Goal: Complete application form

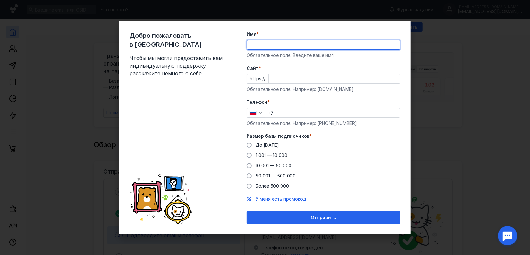
click at [279, 46] on input "Имя *" at bounding box center [323, 44] width 153 height 9
click at [254, 61] on form "Имя * Обязательное поле. Введите ваше имя [PERSON_NAME] * https:// Обязательное…" at bounding box center [323, 127] width 154 height 193
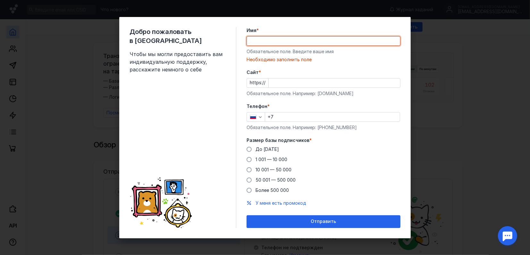
click at [272, 44] on input "Имя *" at bounding box center [323, 41] width 153 height 9
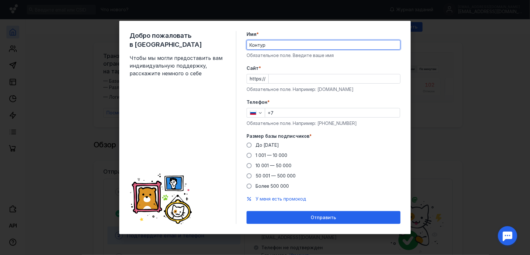
type input "Контур"
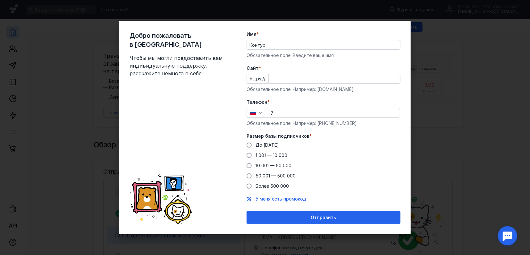
click at [293, 85] on div "Cайт * https:// Обязательное поле. Например: [DOMAIN_NAME]" at bounding box center [323, 79] width 154 height 28
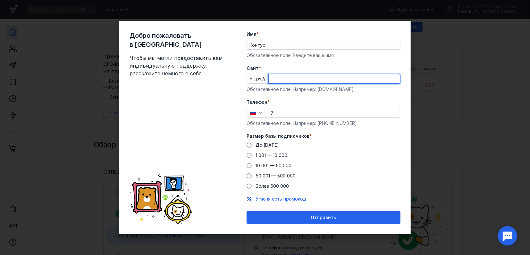
click at [292, 82] on input "Cайт *" at bounding box center [334, 78] width 131 height 9
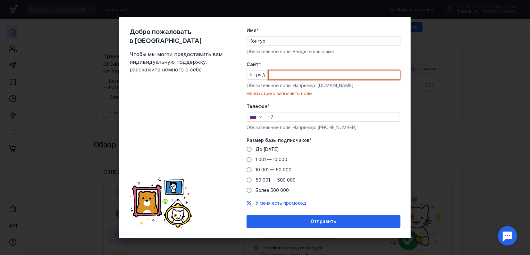
paste input "[DOMAIN_NAME]"
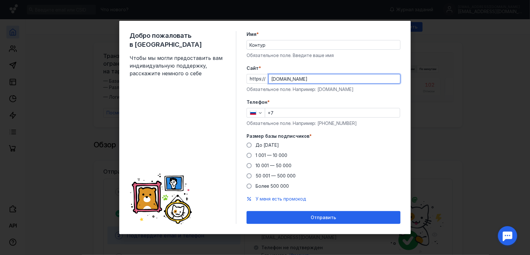
type input "[DOMAIN_NAME]"
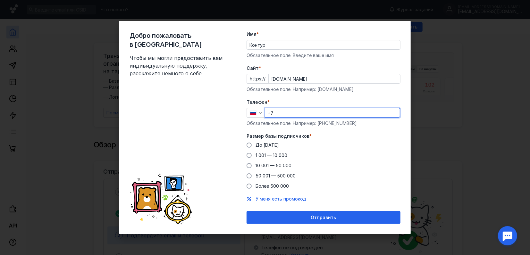
click at [302, 114] on input "+7" at bounding box center [332, 112] width 135 height 9
type input "[PHONE_NUMBER]"
click at [285, 165] on span "10 001 — 50 000" at bounding box center [273, 165] width 36 height 5
click at [0, 0] on input "10 001 — 50 000" at bounding box center [0, 0] width 0 height 0
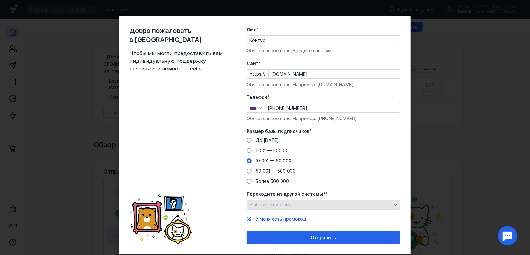
click at [300, 207] on div "Выберите систему" at bounding box center [320, 204] width 145 height 5
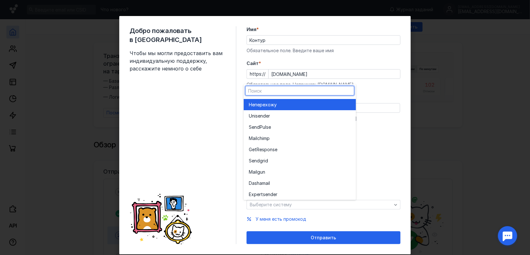
click at [302, 106] on div "Не перехожу" at bounding box center [300, 105] width 102 height 6
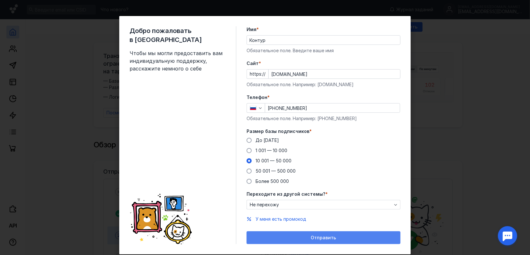
click at [291, 236] on div "Отправить" at bounding box center [323, 237] width 147 height 5
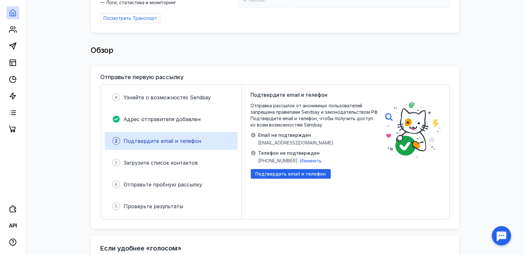
scroll to position [107, 0]
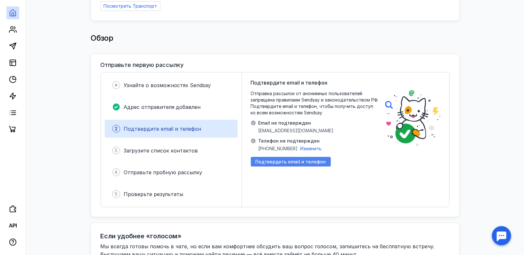
click at [312, 159] on span "Подтвердить email и телефон" at bounding box center [291, 161] width 71 height 5
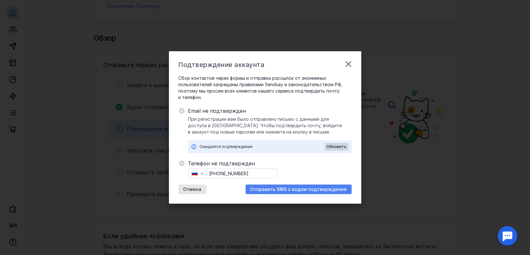
click at [310, 191] on span "Отправить SMS с кодом подтверждения" at bounding box center [298, 189] width 96 height 5
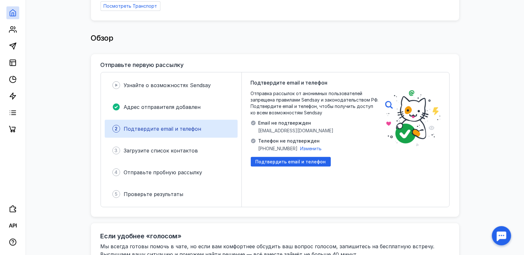
click at [331, 178] on div "Подтвердите email и телефон Отправка рассылок от анонимных пользователей запрещ…" at bounding box center [315, 140] width 128 height 122
